Goal: Transaction & Acquisition: Purchase product/service

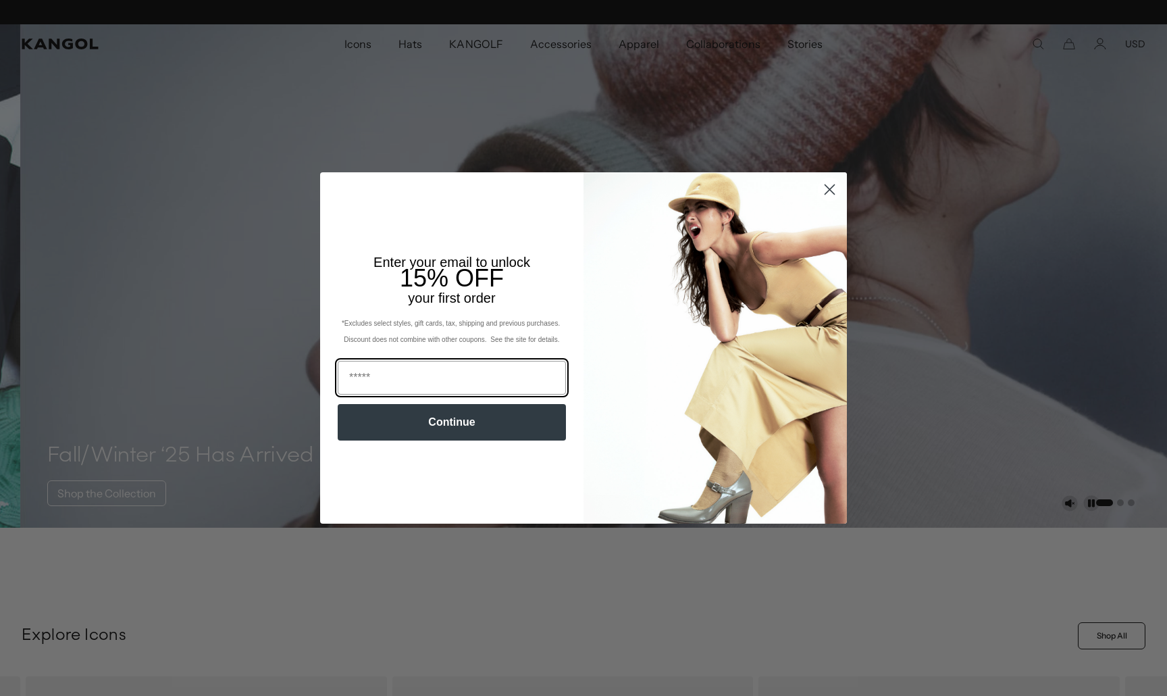
scroll to position [0, 278]
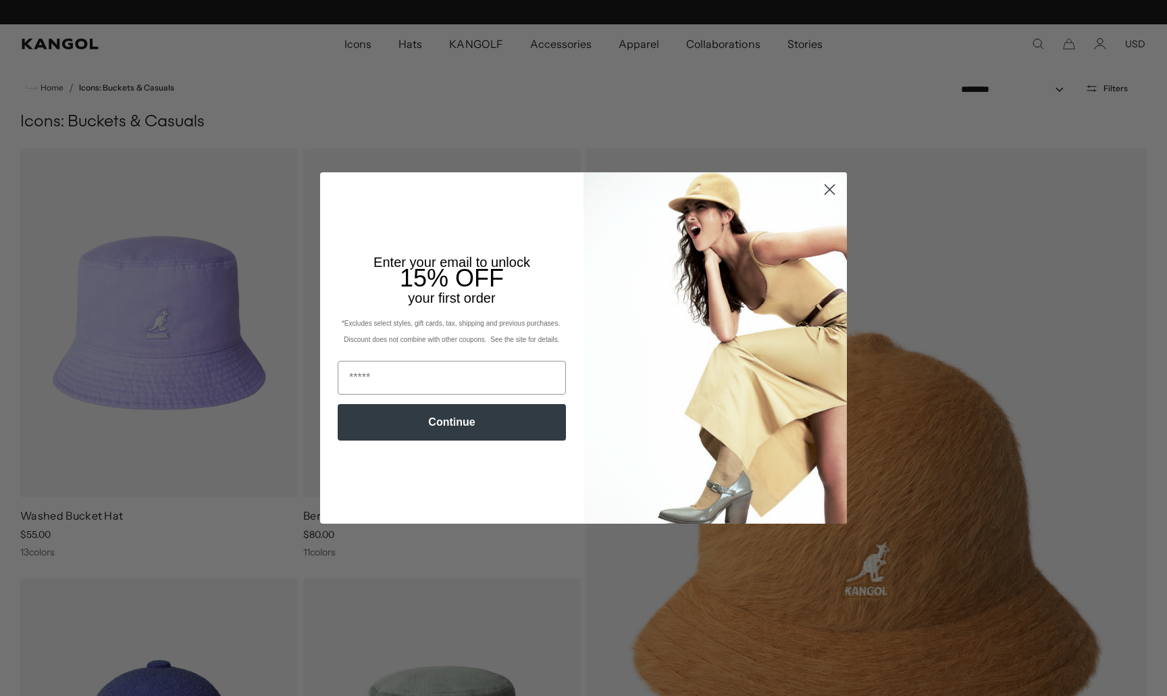
scroll to position [0, 278]
